Goal: Transaction & Acquisition: Register for event/course

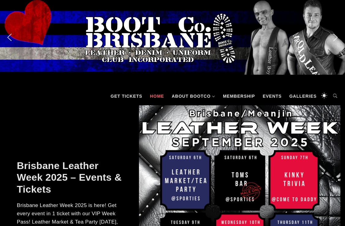
drag, startPoint x: 344, startPoint y: 21, endPoint x: 349, endPoint y: 15, distance: 7.6
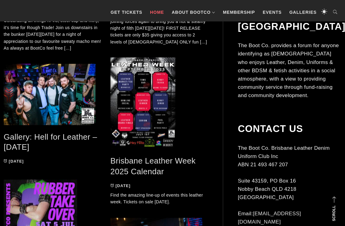
scroll to position [695, 0]
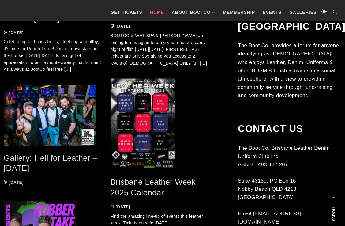
click at [144, 178] on link "Brisbane Leather Week 2025 Calendar" at bounding box center [152, 187] width 85 height 20
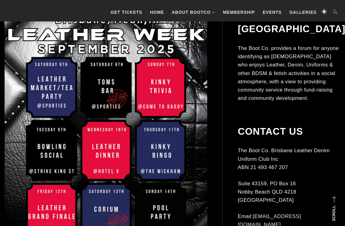
scroll to position [120, 0]
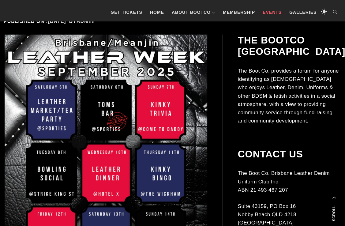
click at [274, 13] on link "Events" at bounding box center [271, 12] width 25 height 18
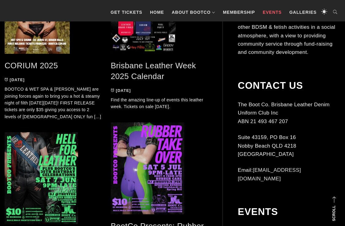
scroll to position [367, 0]
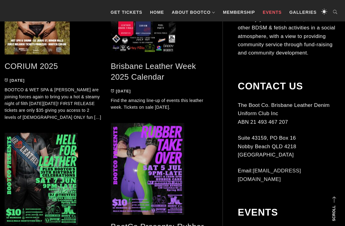
click at [147, 75] on link "Brisbane Leather Week 2025 Calendar" at bounding box center [153, 72] width 85 height 20
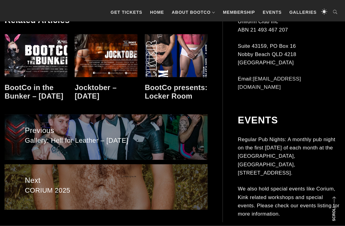
scroll to position [398, 0]
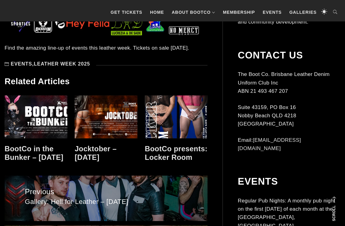
click at [39, 66] on link "Leather Week 2025" at bounding box center [62, 63] width 56 height 5
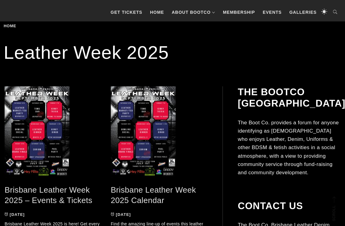
scroll to position [122, 0]
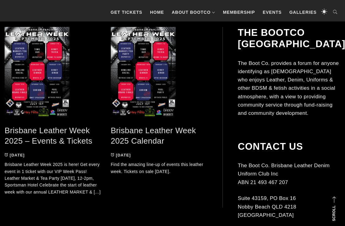
click at [63, 132] on link "Brisbane Leather Week 2025 – Events & Tickets" at bounding box center [49, 136] width 88 height 20
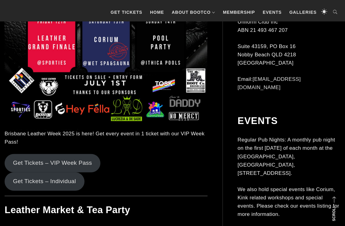
scroll to position [459, 0]
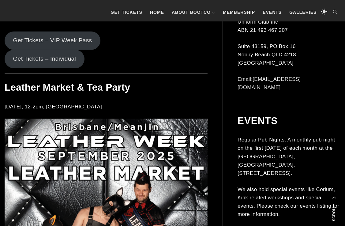
click at [56, 60] on link "Get Tickets – Individual" at bounding box center [45, 59] width 80 height 18
